Goal: Find specific page/section: Find specific page/section

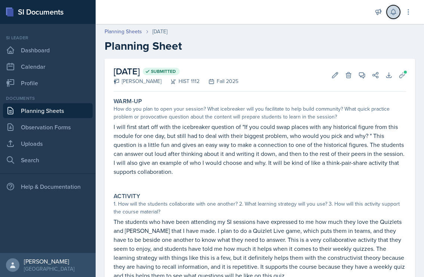
click at [390, 10] on icon at bounding box center [393, 11] width 7 height 7
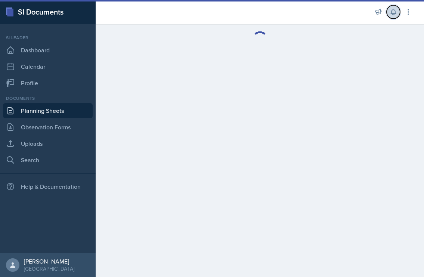
click at [391, 14] on icon at bounding box center [393, 11] width 7 height 7
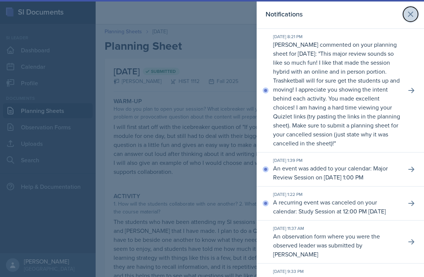
click at [411, 15] on icon at bounding box center [410, 14] width 4 height 4
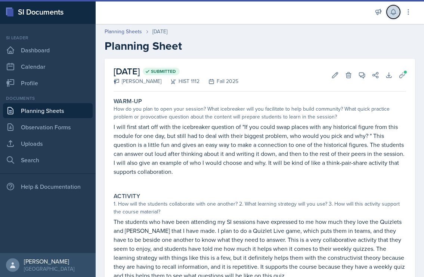
click at [394, 13] on icon at bounding box center [393, 12] width 5 height 6
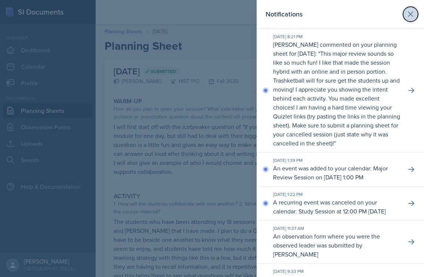
click at [413, 12] on icon at bounding box center [410, 14] width 9 height 9
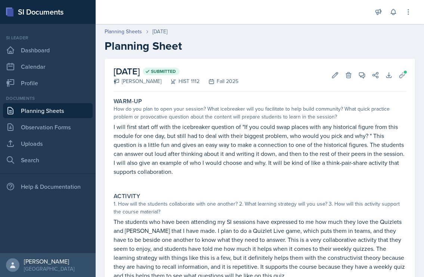
click at [28, 108] on link "Planning Sheets" at bounding box center [48, 110] width 90 height 15
